Goal: Task Accomplishment & Management: Complete application form

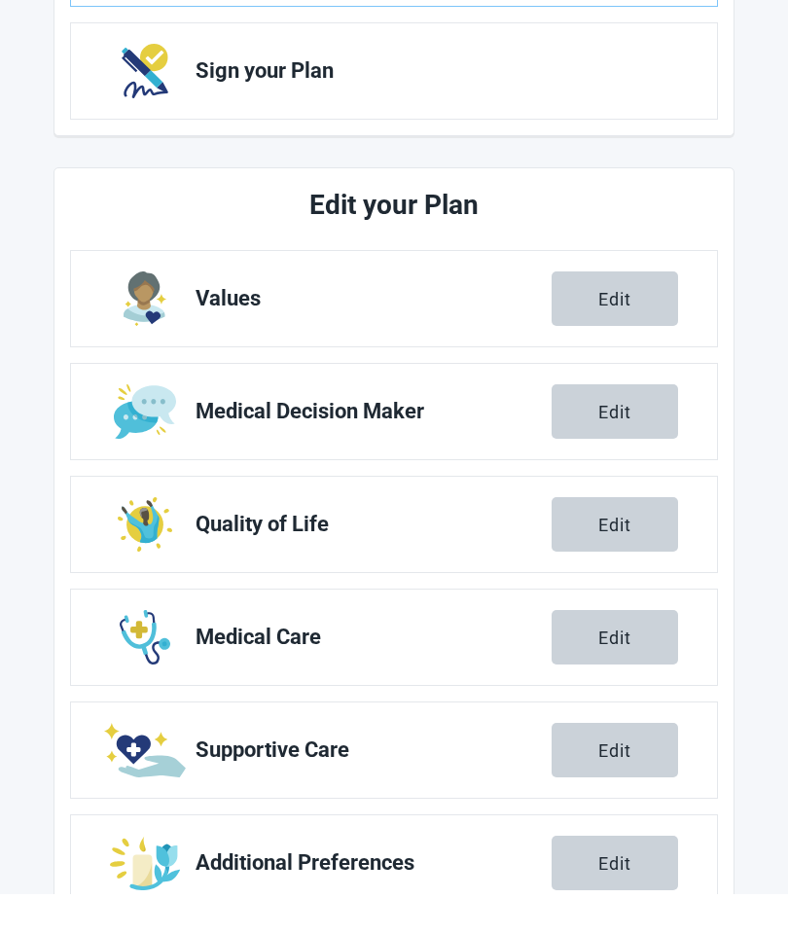
scroll to position [478, 0]
click at [377, 864] on span "Additional Preferences" at bounding box center [374, 863] width 356 height 23
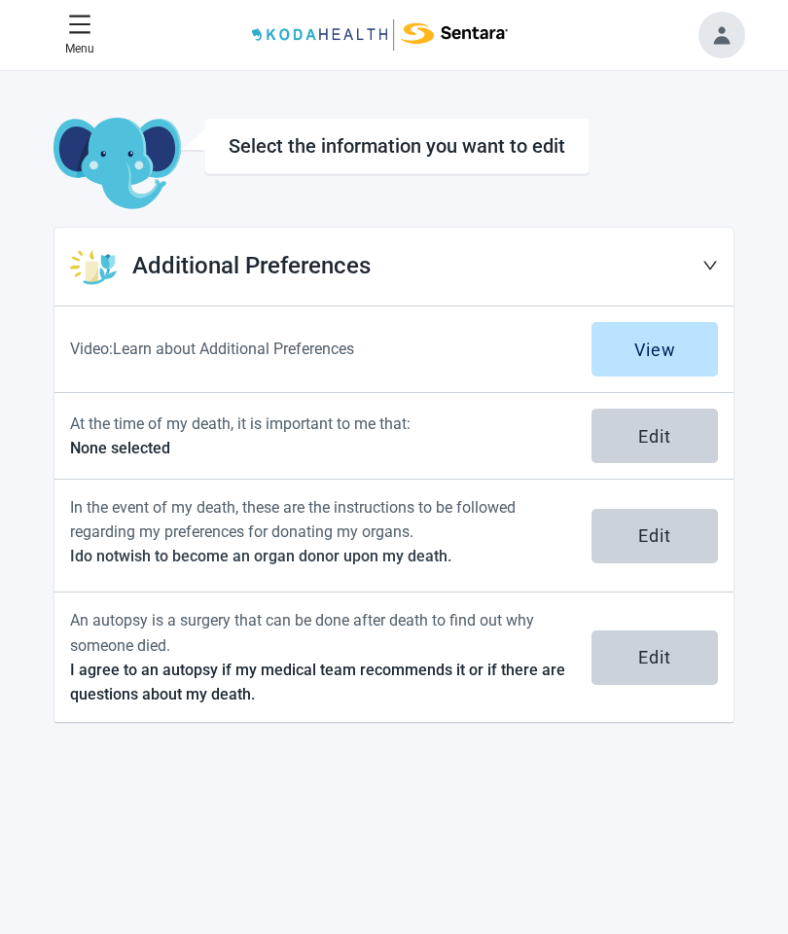
click at [658, 432] on div "Edit" at bounding box center [654, 435] width 33 height 19
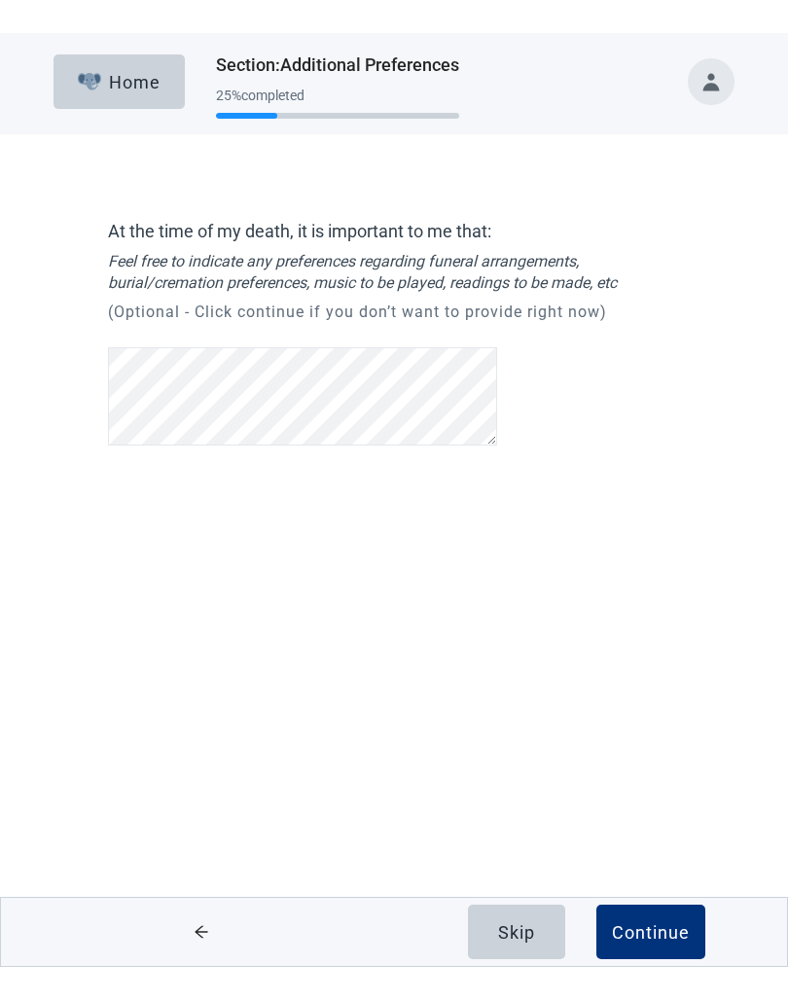
scroll to position [38, 0]
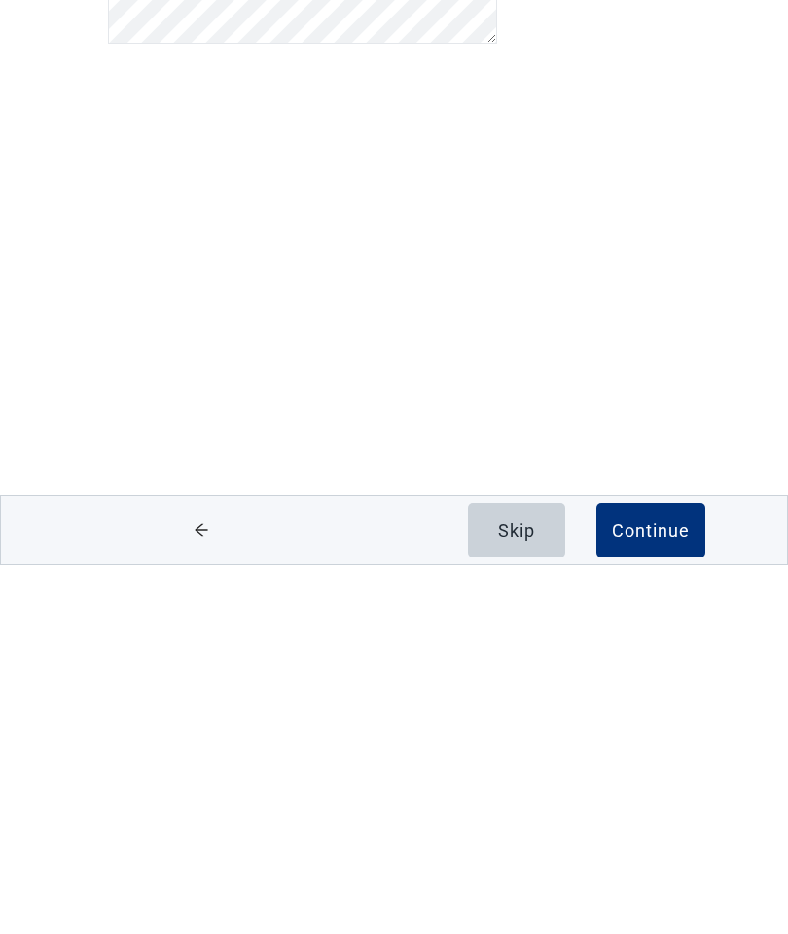
click at [663, 890] on div "Continue" at bounding box center [651, 899] width 78 height 19
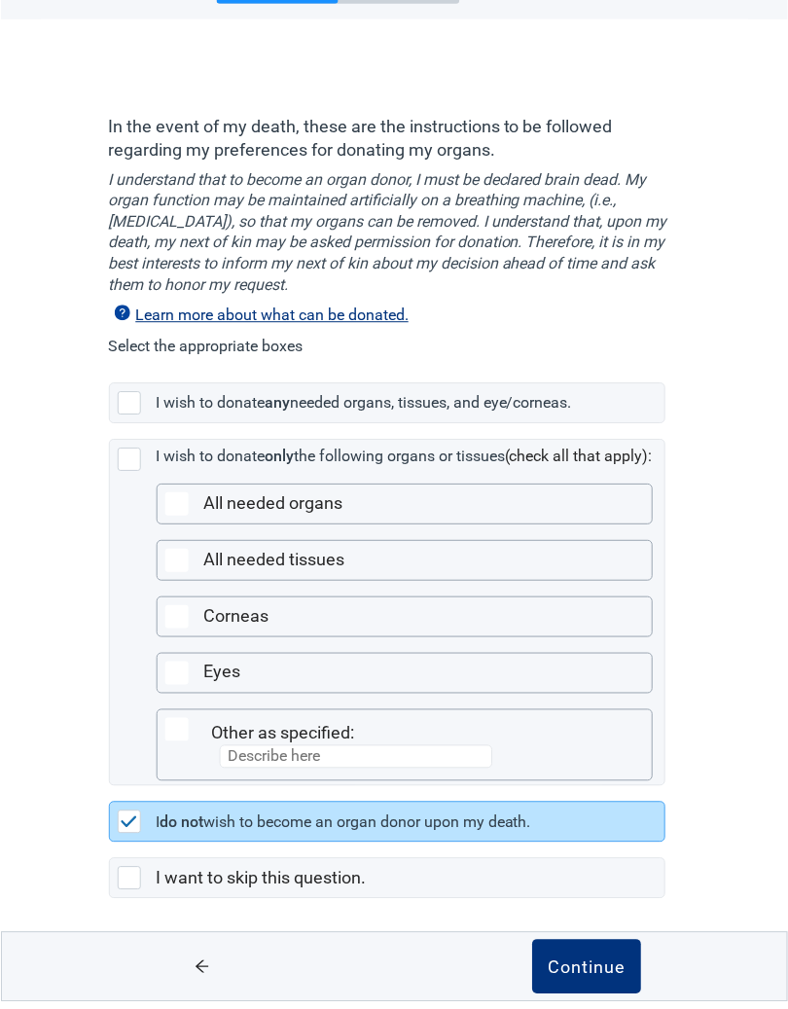
scroll to position [77, 0]
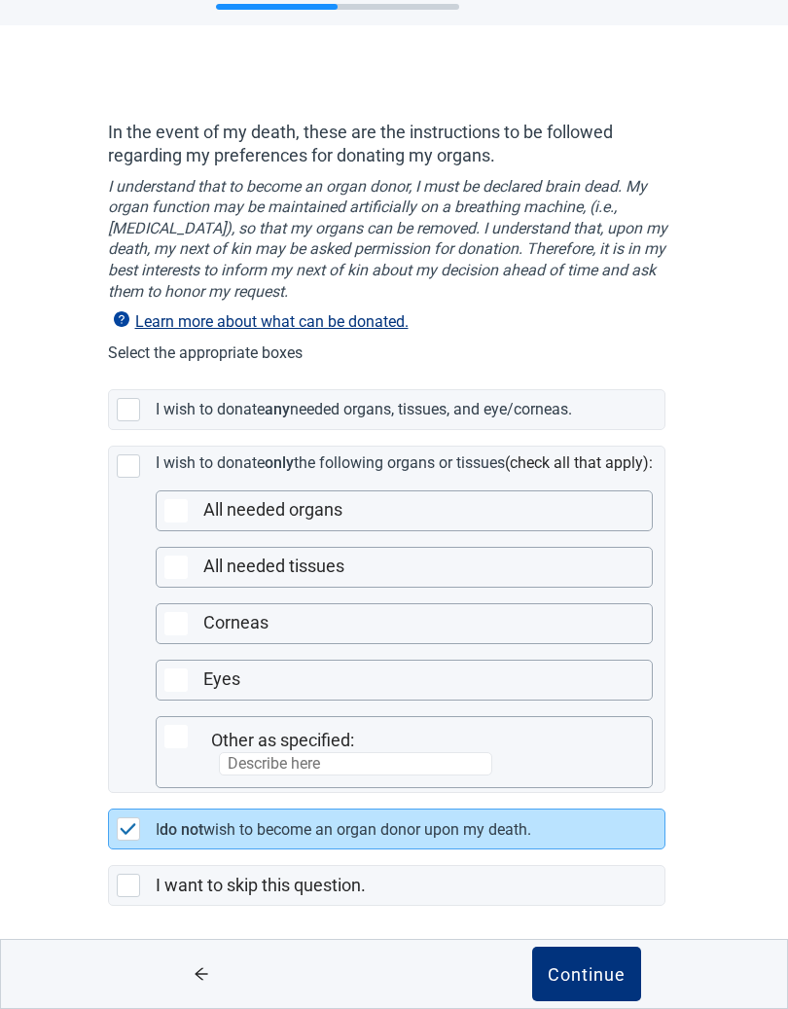
click at [579, 933] on div "Continue" at bounding box center [587, 973] width 78 height 19
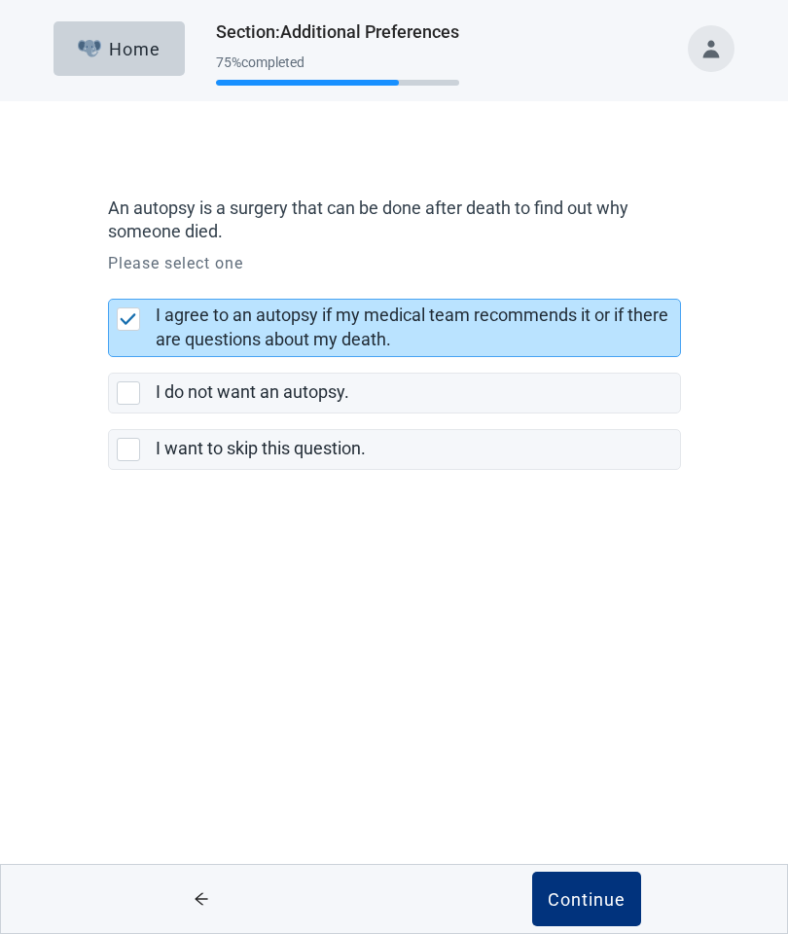
click at [592, 890] on div "Continue" at bounding box center [587, 899] width 78 height 19
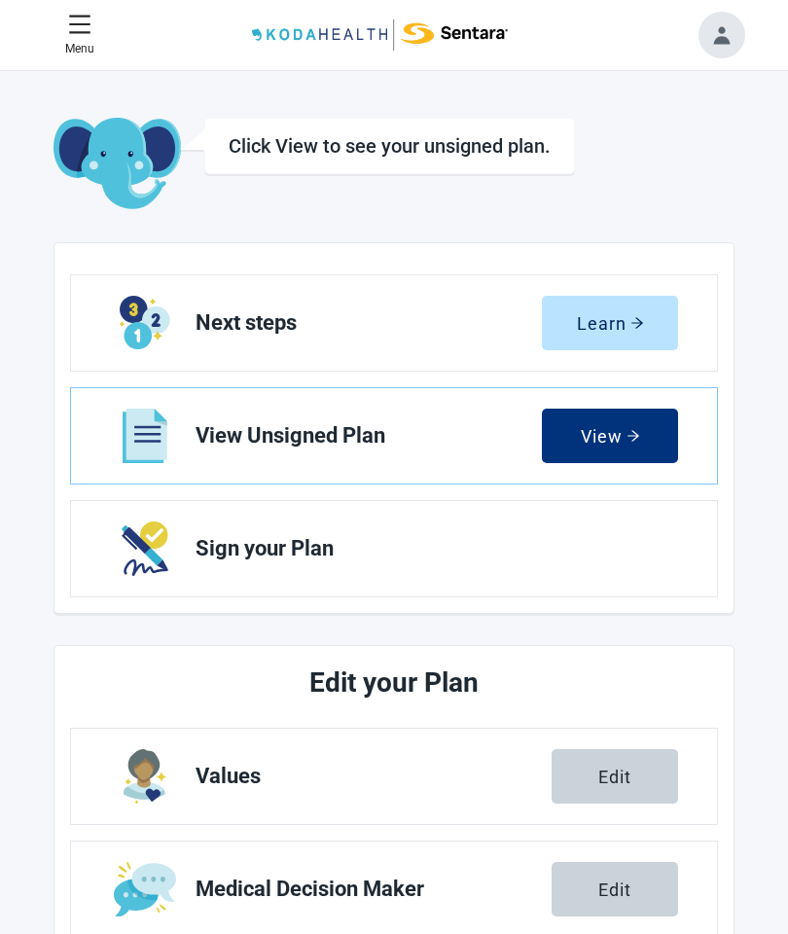
click at [608, 321] on div "Learn" at bounding box center [610, 322] width 67 height 19
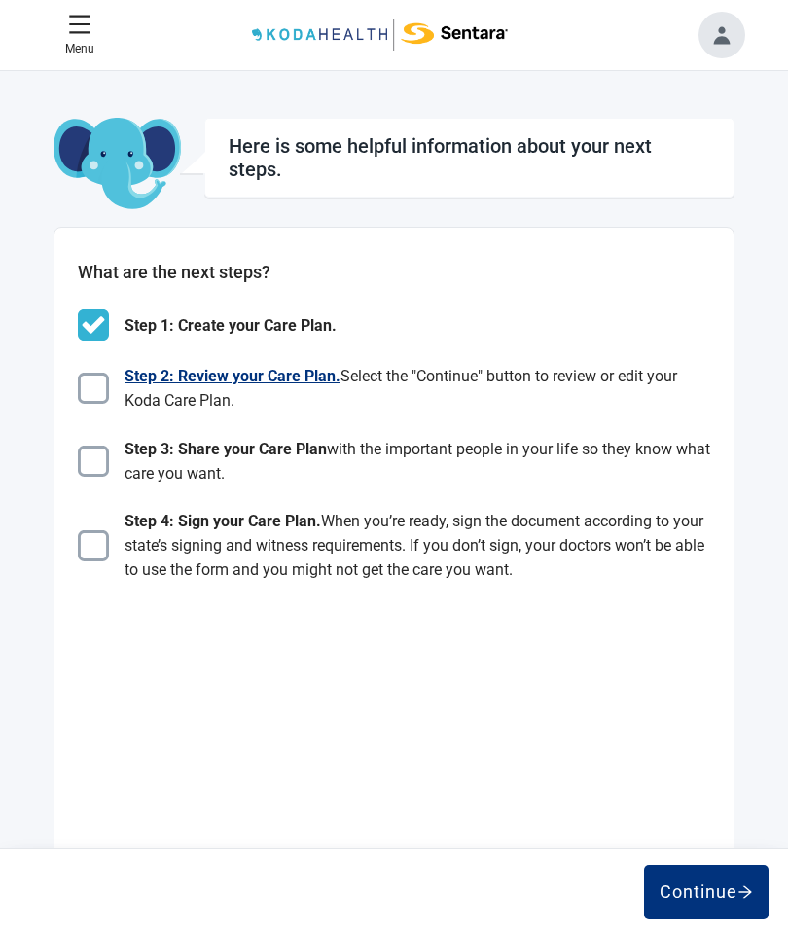
click at [91, 392] on img "Main content" at bounding box center [93, 388] width 31 height 31
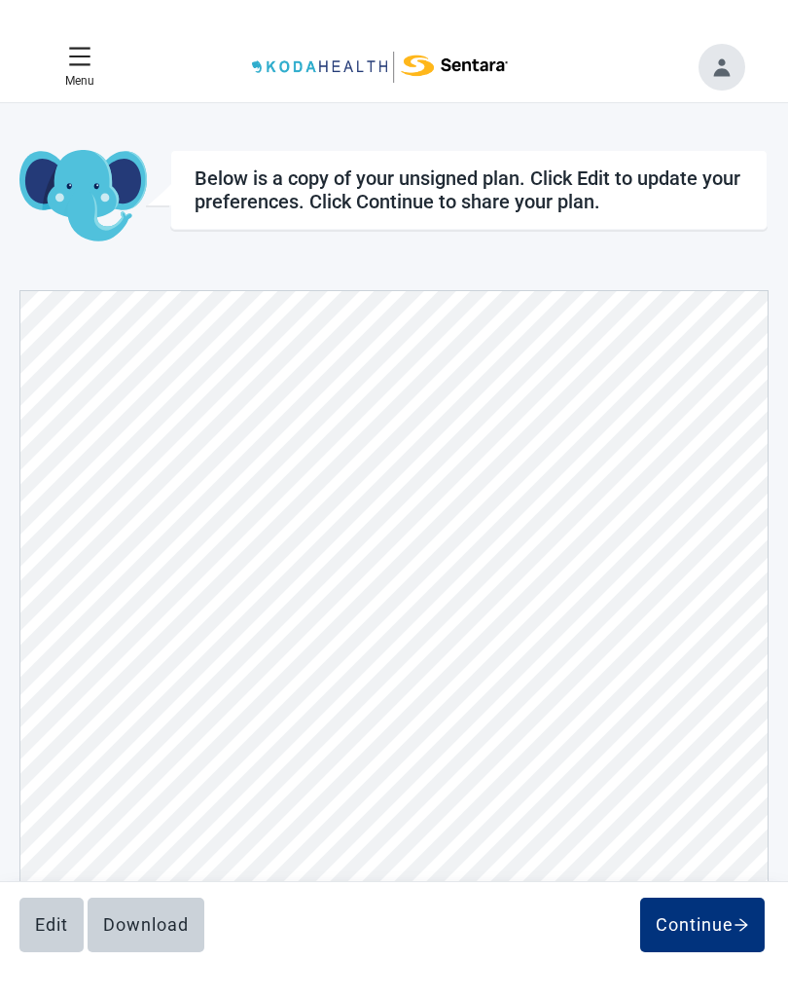
scroll to position [292, 0]
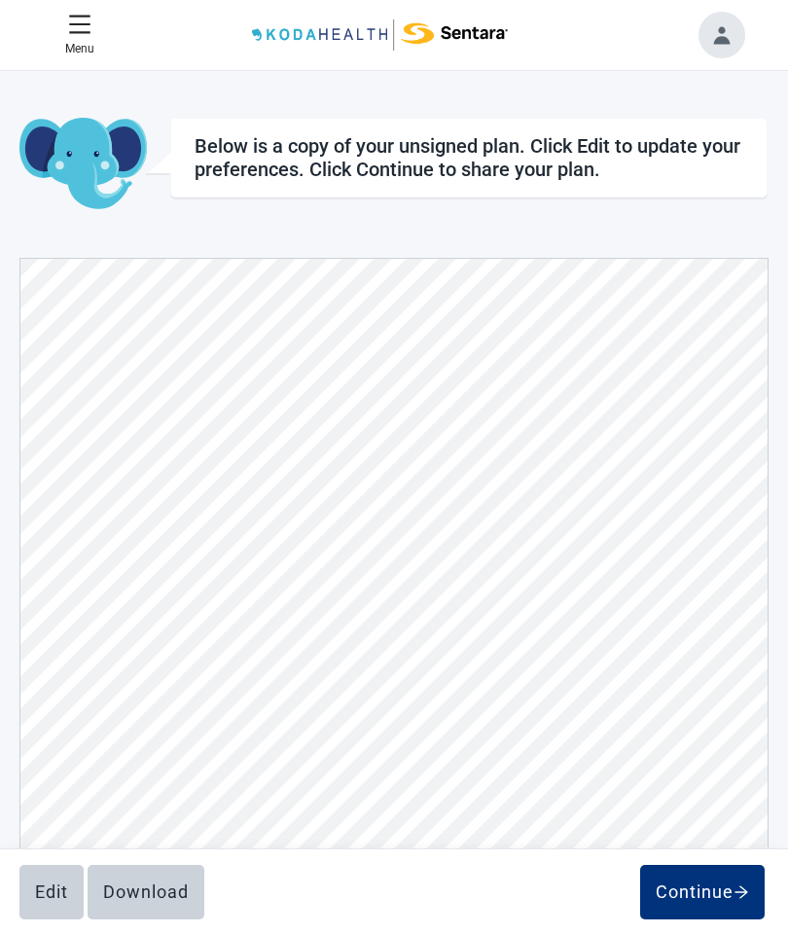
click at [46, 899] on div "Edit" at bounding box center [51, 892] width 33 height 19
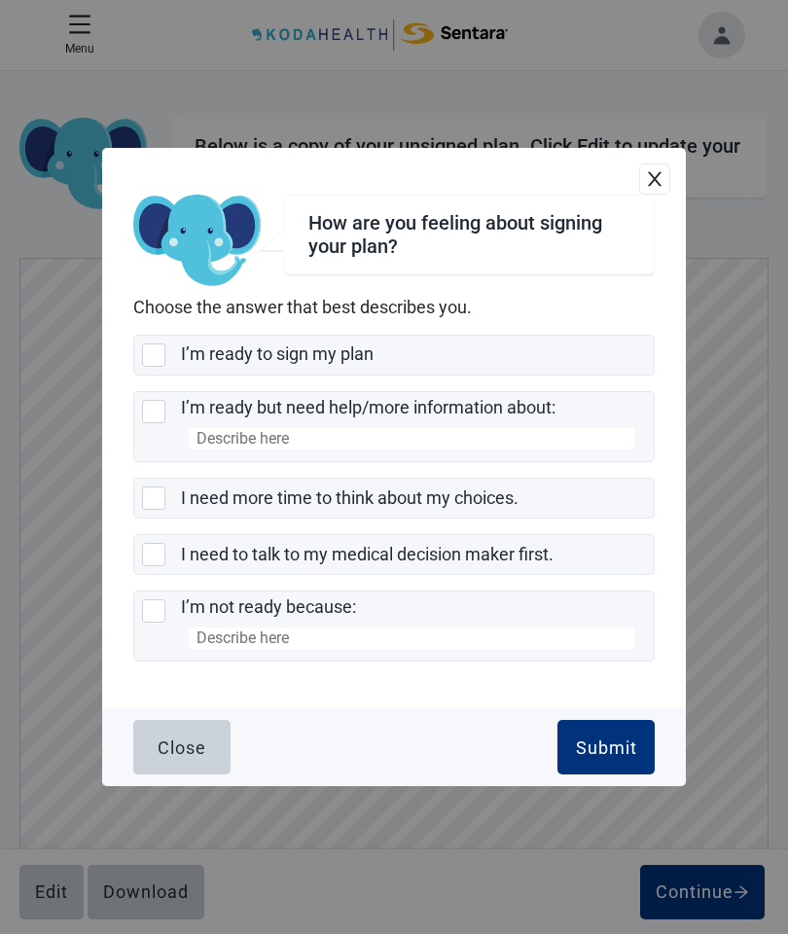
click at [156, 350] on div "I’m ready to sign my plan, checkbox, not selected" at bounding box center [153, 355] width 23 height 23
click at [134, 336] on input "I’m ready to sign my plan" at bounding box center [133, 335] width 1 height 1
checkbox input "true"
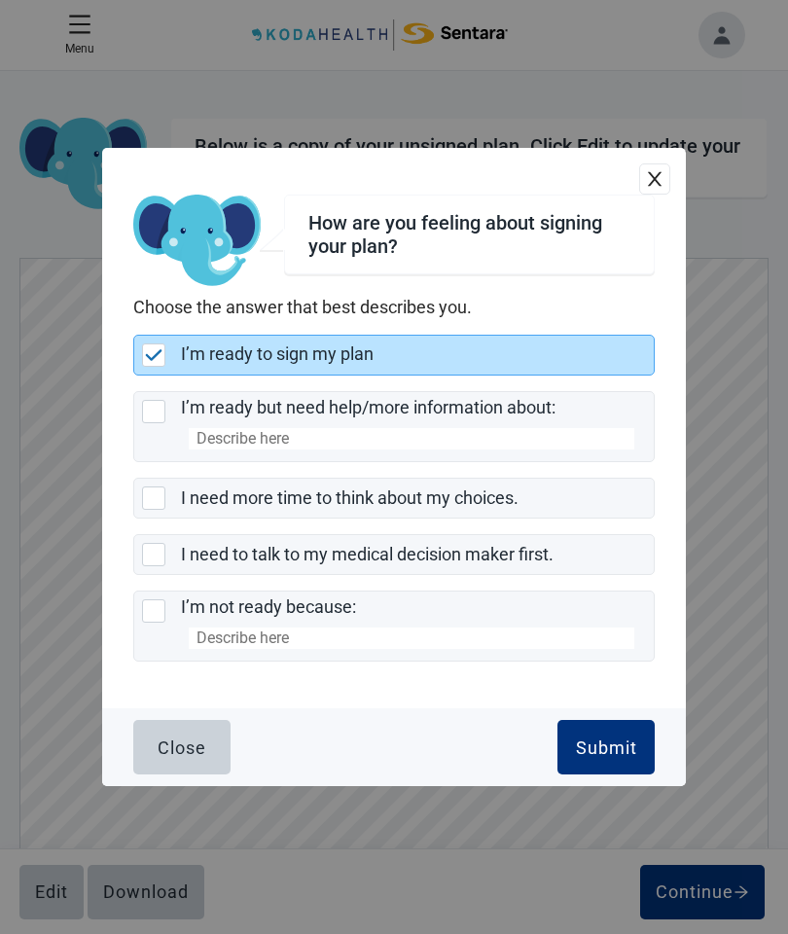
click at [613, 757] on div "Submit" at bounding box center [606, 747] width 61 height 19
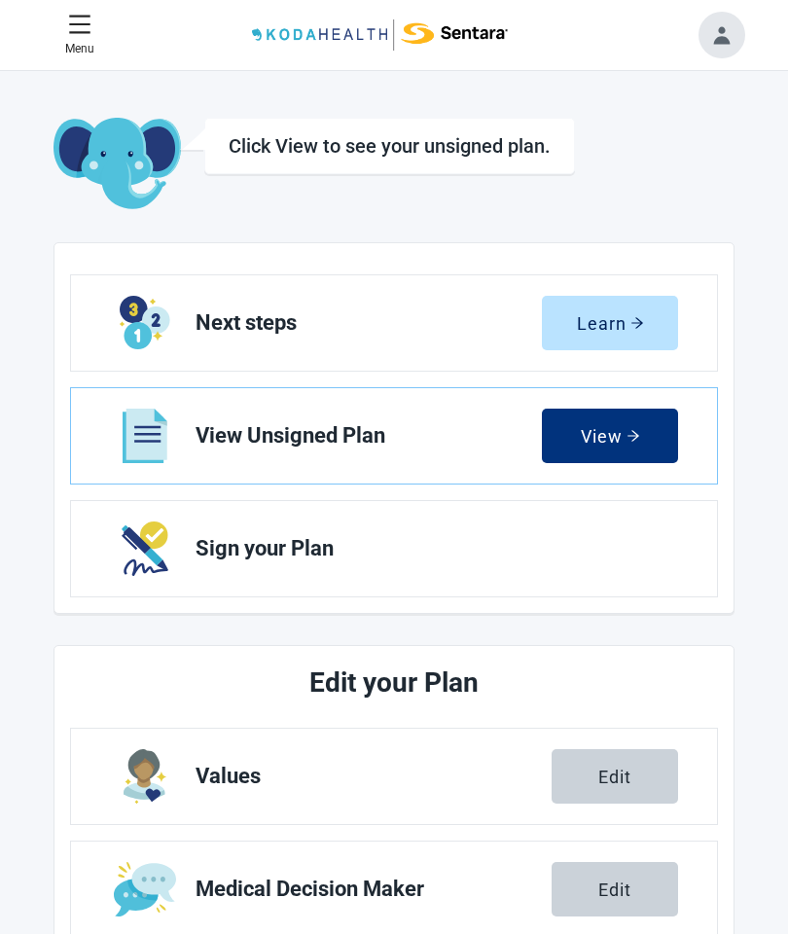
click at [371, 560] on span "Sign your Plan" at bounding box center [429, 548] width 467 height 23
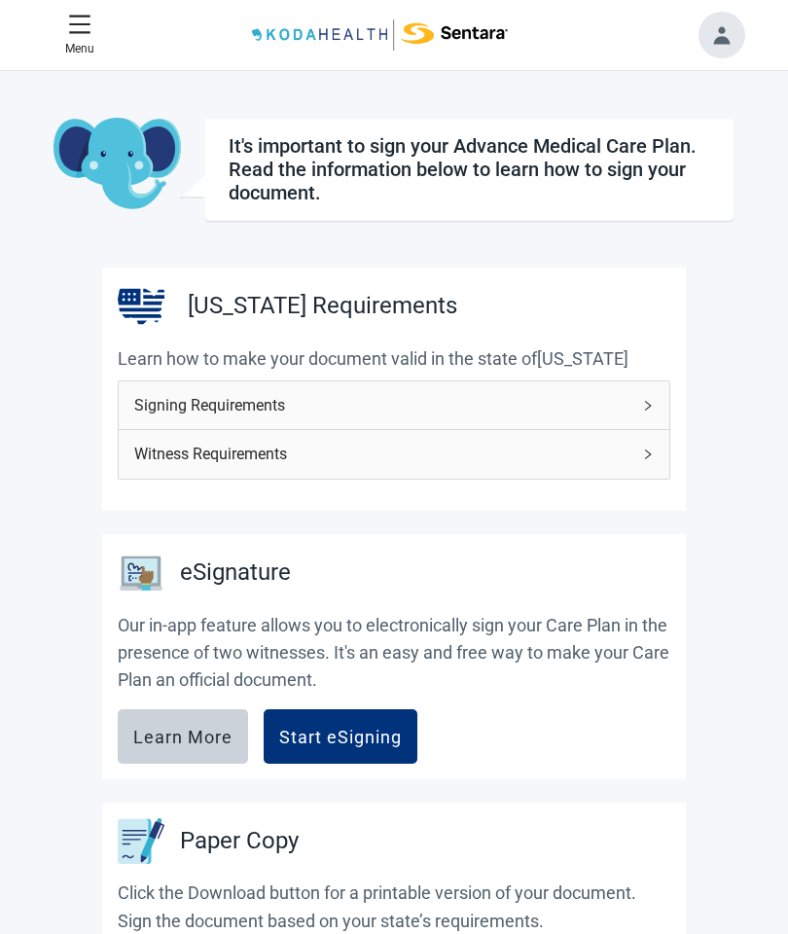
click at [521, 393] on span "Signing Requirements" at bounding box center [382, 405] width 496 height 24
click at [520, 392] on div "Signing Requirements" at bounding box center [394, 406] width 551 height 48
click at [638, 359] on p "Learn how to make your document valid in the state of [US_STATE]" at bounding box center [394, 358] width 553 height 27
click at [576, 407] on span "Signing Requirements" at bounding box center [382, 405] width 496 height 24
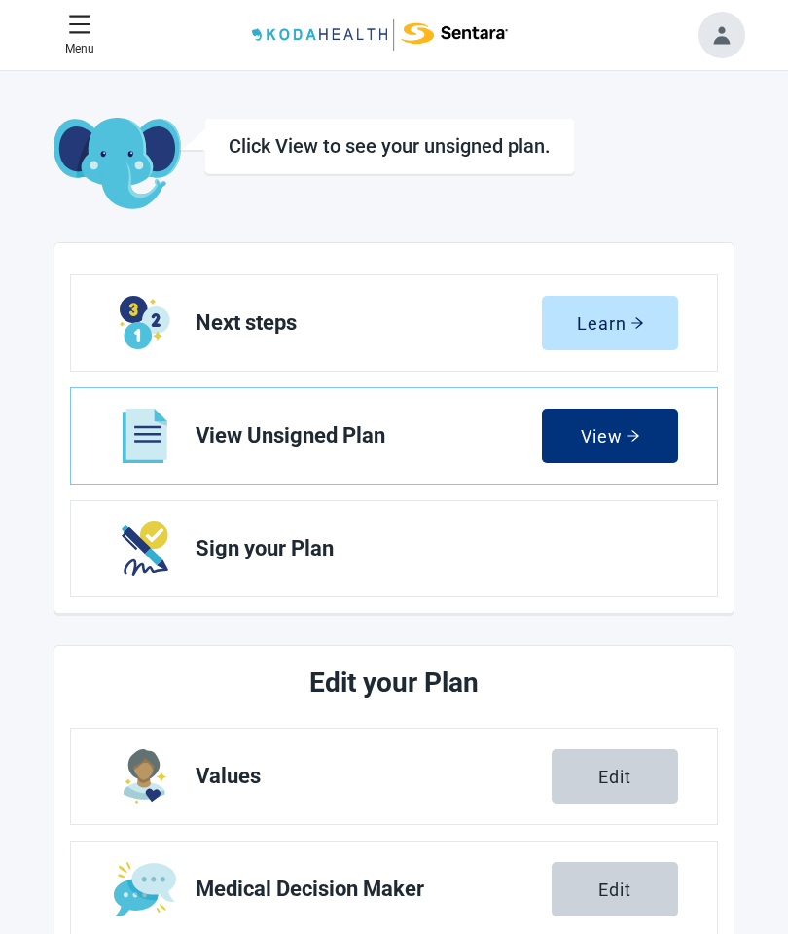
click at [623, 432] on div "View" at bounding box center [610, 435] width 59 height 19
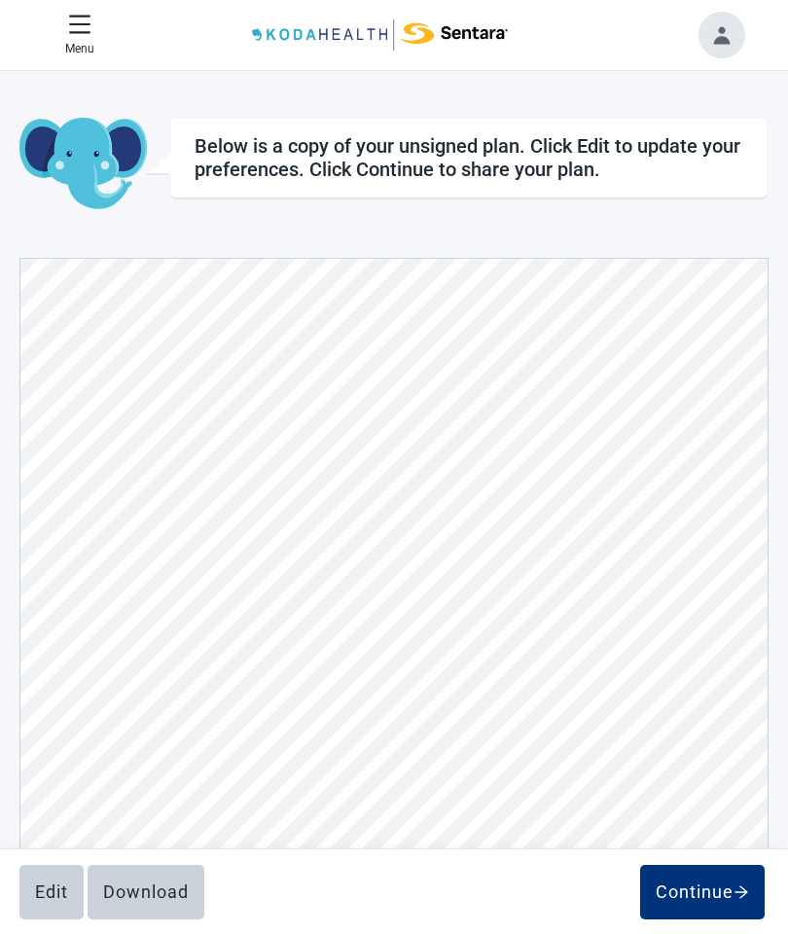
click at [709, 904] on button "Continue" at bounding box center [702, 892] width 125 height 55
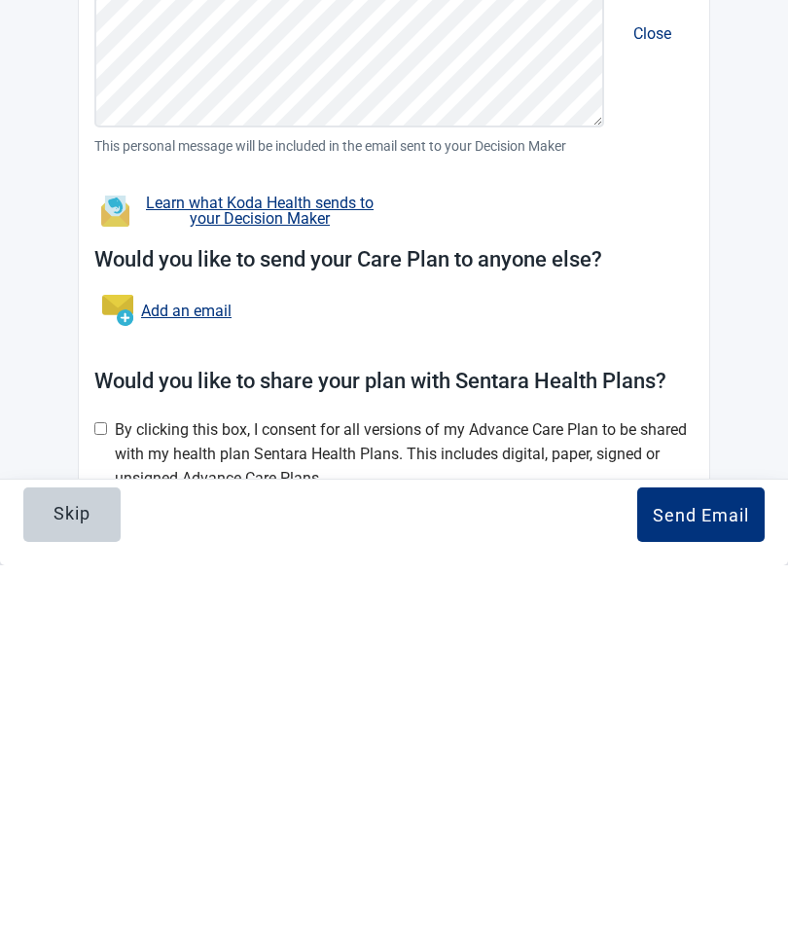
scroll to position [270, 0]
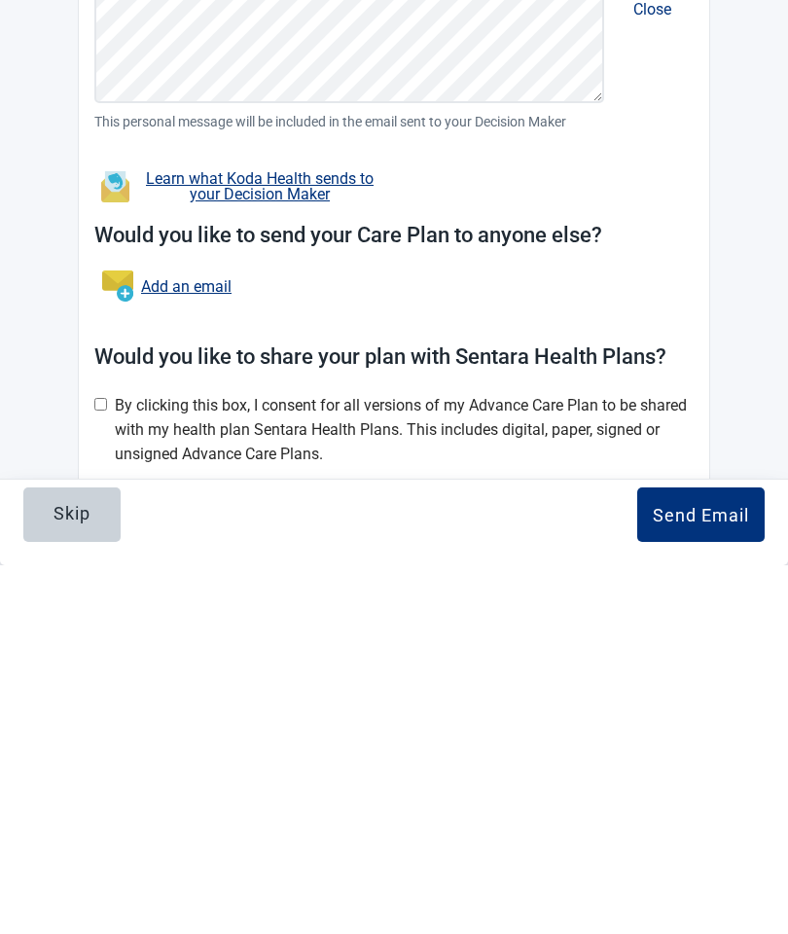
click at [733, 856] on button "Send Email" at bounding box center [700, 883] width 127 height 55
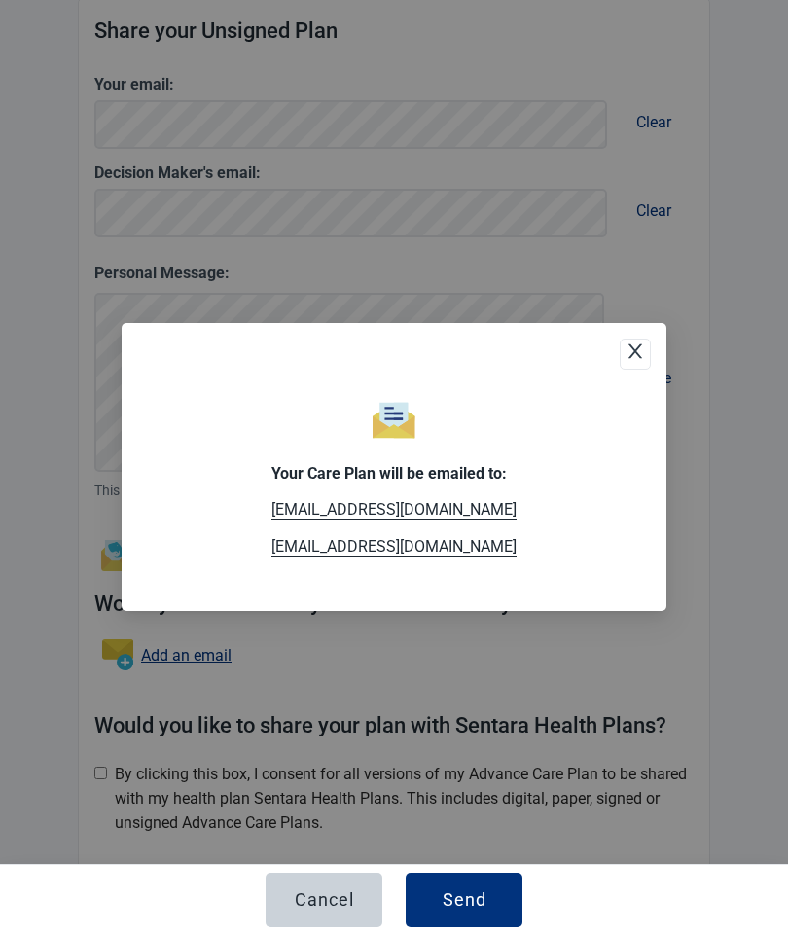
click at [638, 346] on icon "close" at bounding box center [635, 351] width 19 height 19
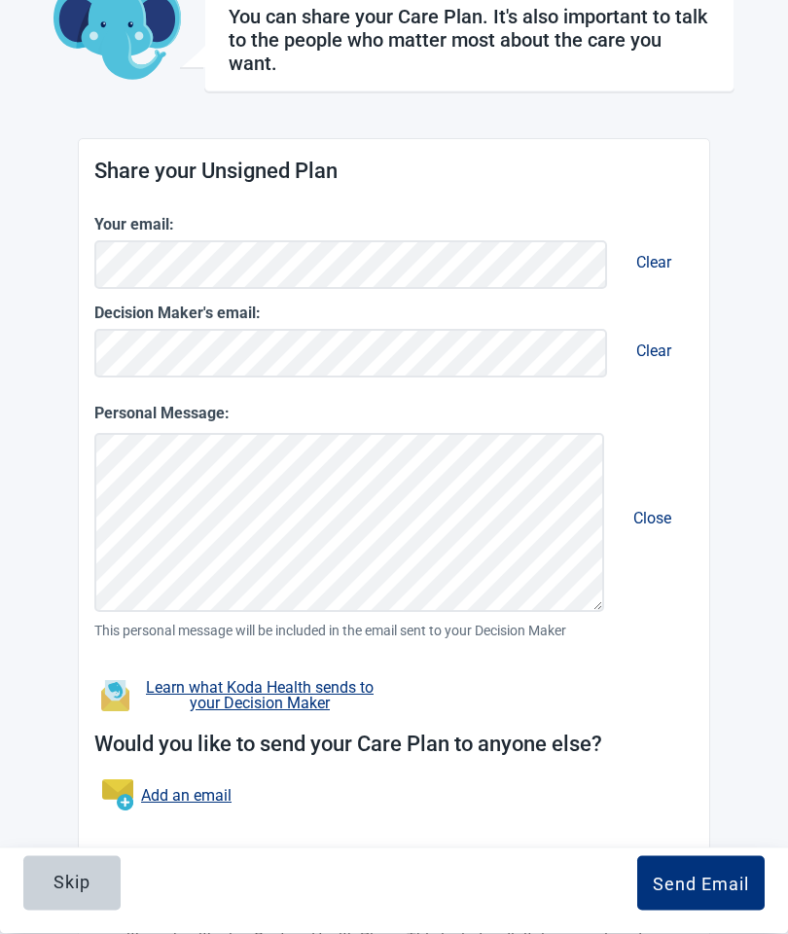
scroll to position [0, 0]
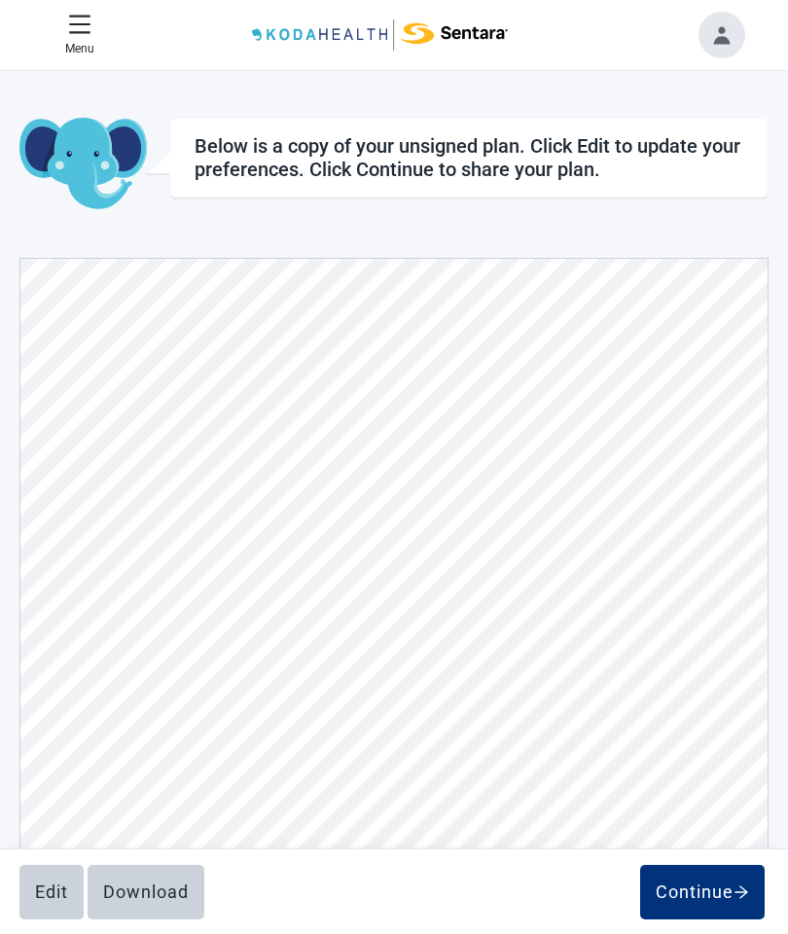
click at [54, 894] on div "Edit" at bounding box center [51, 892] width 33 height 19
